Goal: Task Accomplishment & Management: Manage account settings

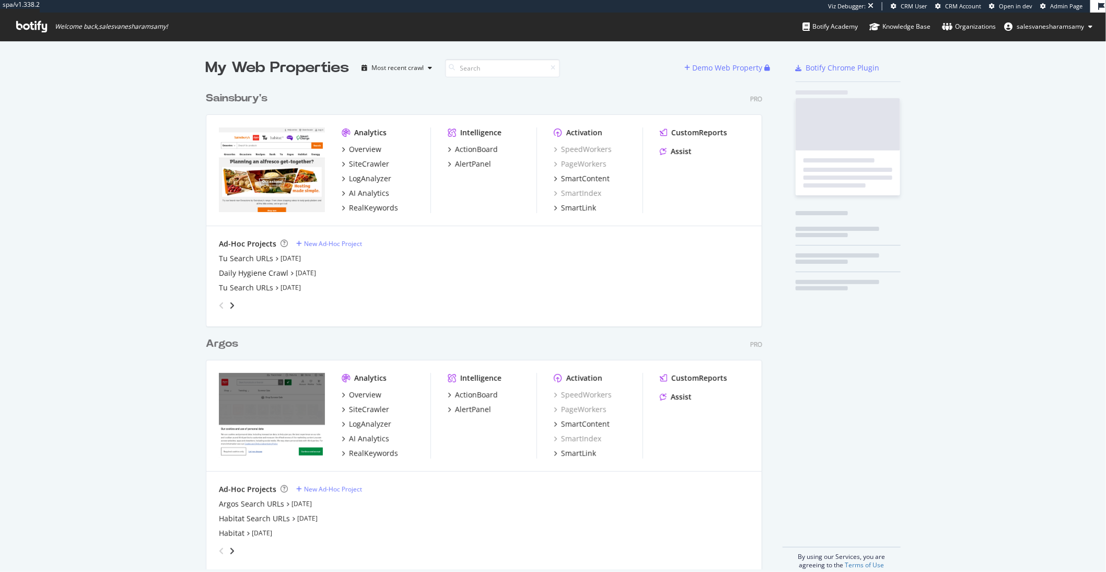
scroll to position [491, 565]
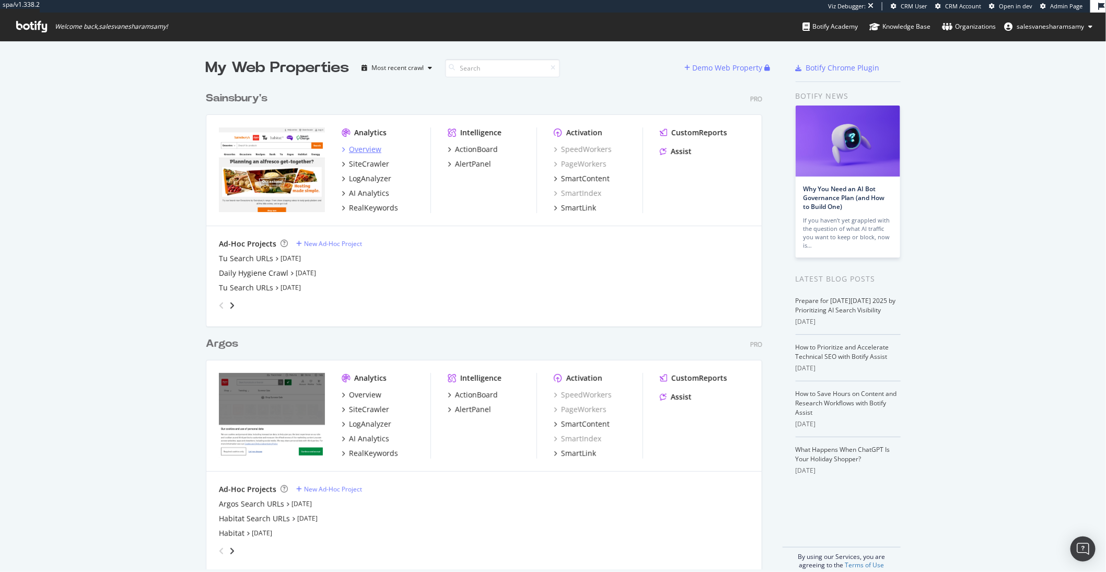
click at [365, 147] on div "Overview" at bounding box center [365, 149] width 32 height 10
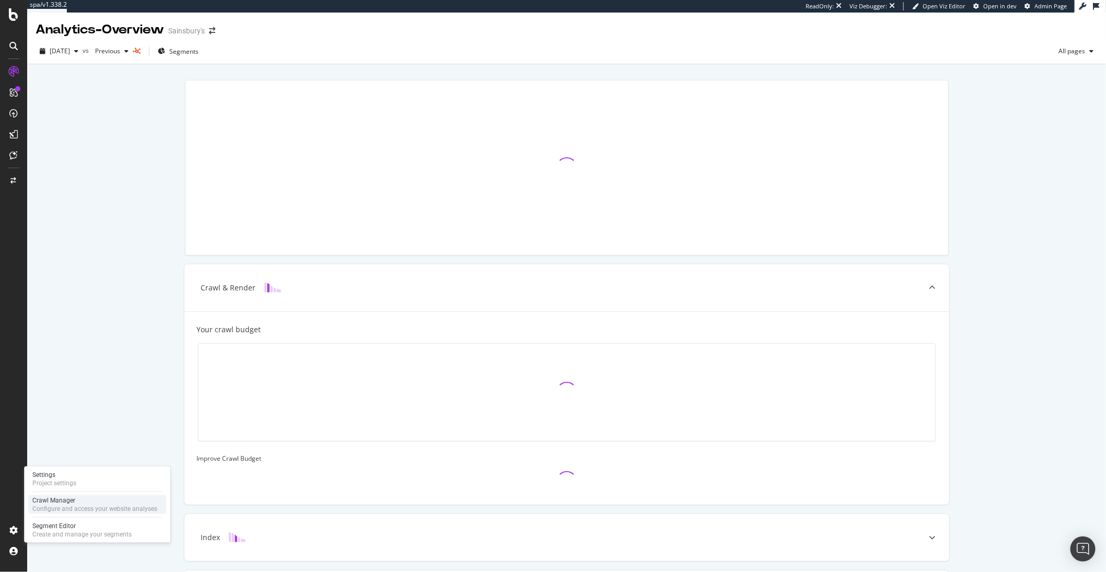
click at [73, 501] on div "Crawl Manager" at bounding box center [94, 500] width 125 height 8
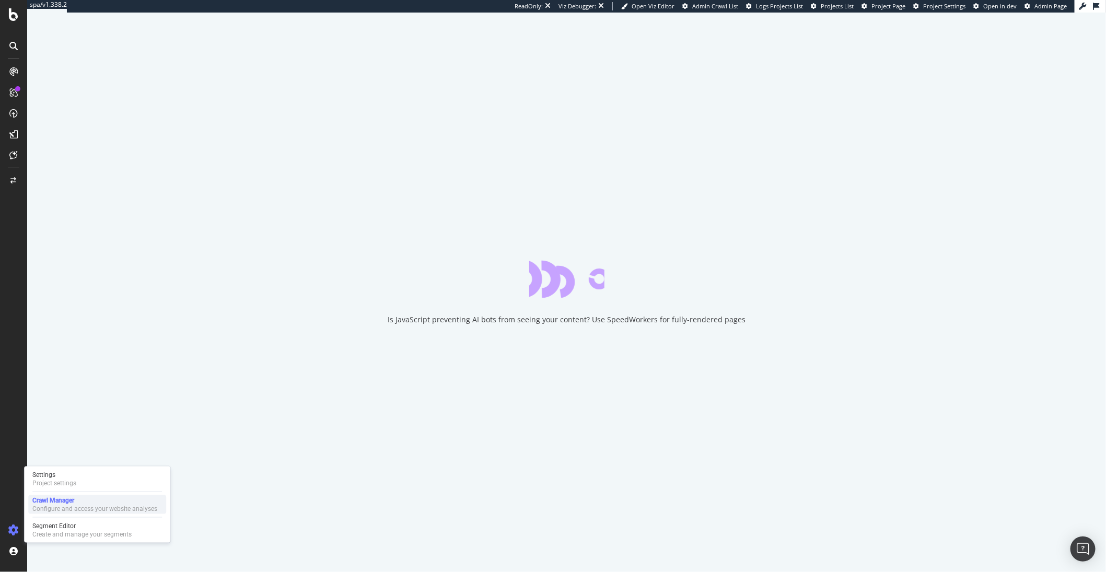
click at [73, 501] on div "Crawl Manager" at bounding box center [94, 500] width 125 height 8
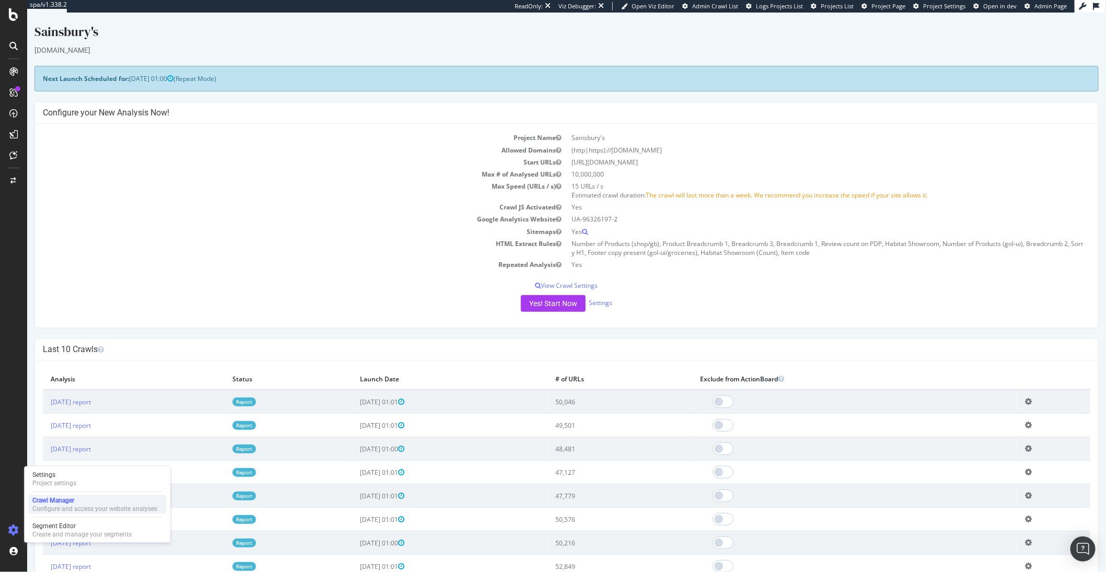
click at [75, 502] on div "Crawl Manager" at bounding box center [94, 500] width 125 height 8
click at [79, 481] on div "Settings Project settings" at bounding box center [97, 479] width 138 height 19
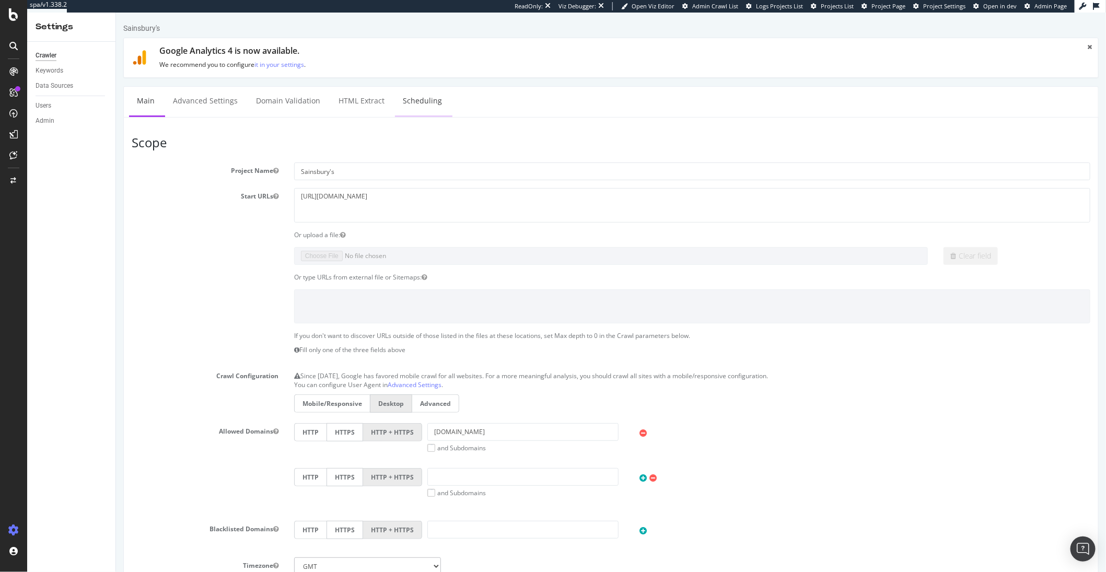
click at [419, 97] on link "Scheduling" at bounding box center [422, 101] width 55 height 29
